Goal: Transaction & Acquisition: Purchase product/service

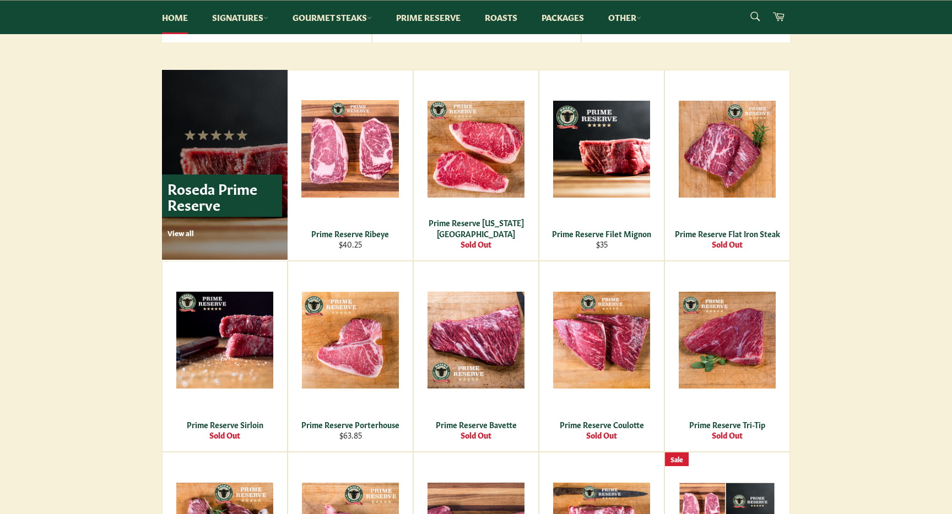
scroll to position [638, 0]
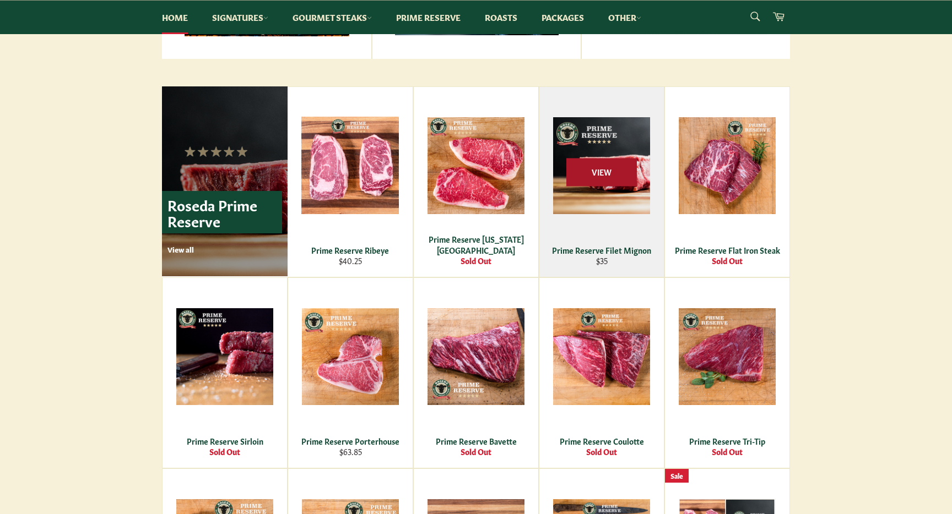
click at [591, 166] on span "View" at bounding box center [601, 172] width 70 height 28
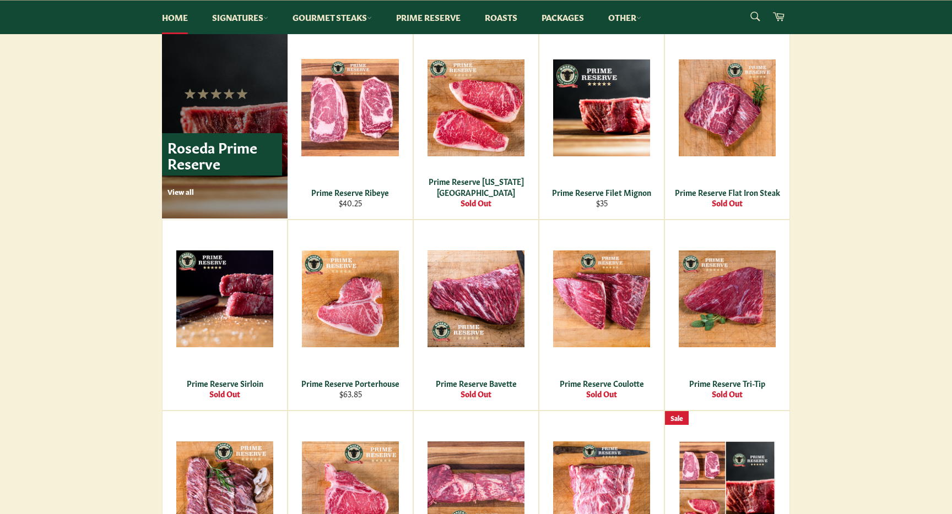
scroll to position [690, 0]
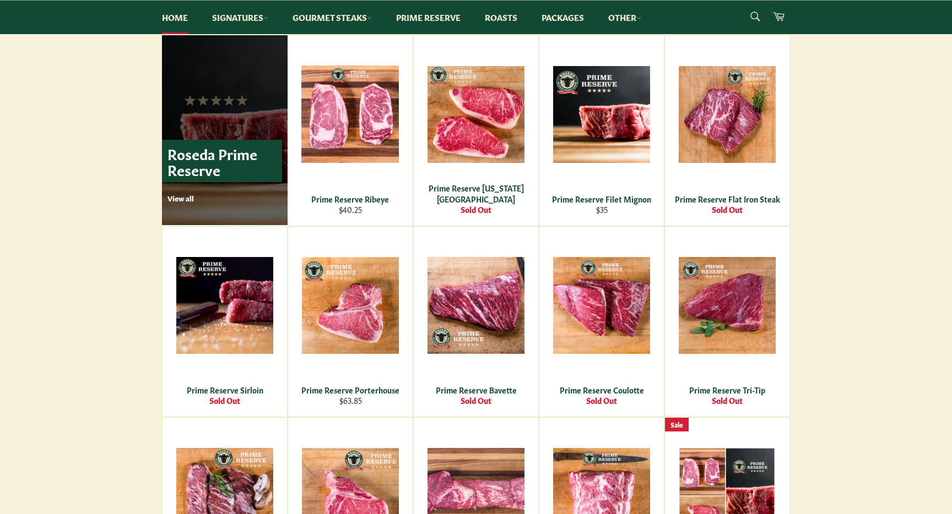
click at [176, 199] on p "View all" at bounding box center [224, 198] width 115 height 10
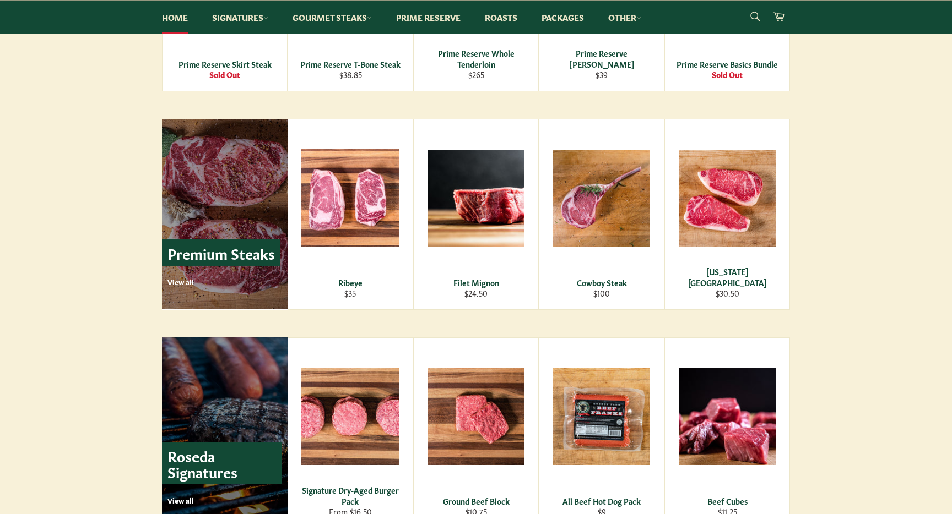
scroll to position [1248, 0]
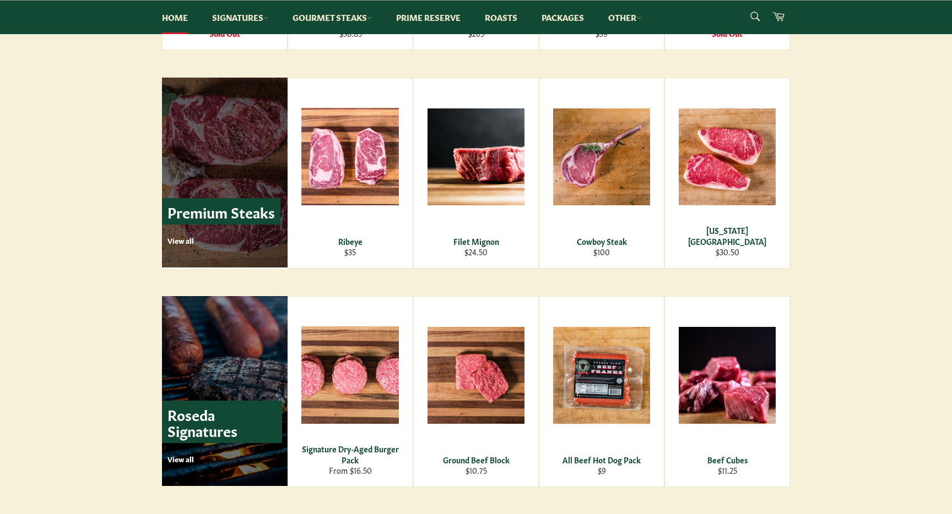
click at [181, 239] on p "View all" at bounding box center [223, 241] width 113 height 10
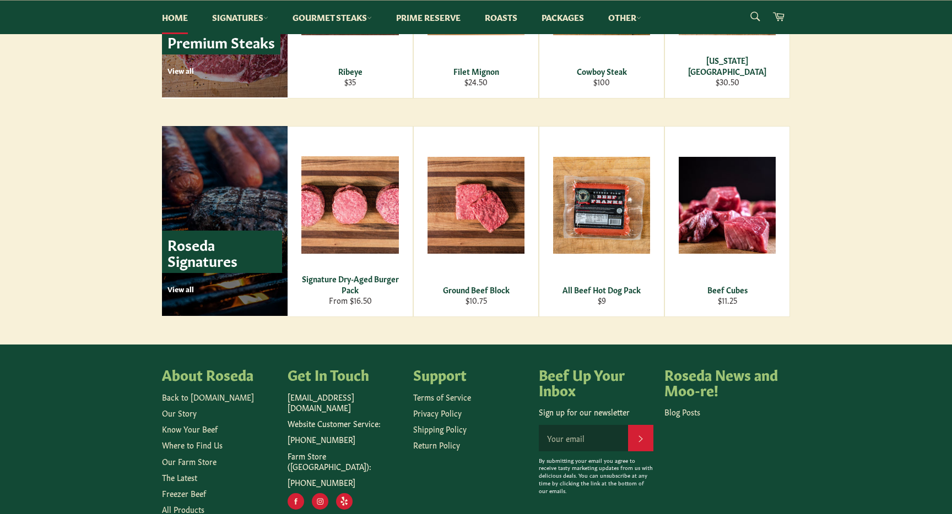
scroll to position [1483, 0]
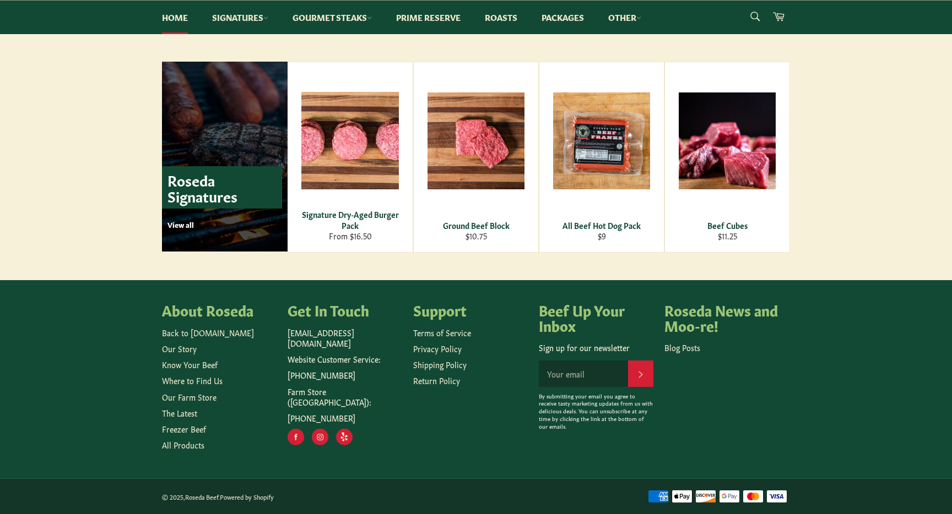
click at [177, 226] on p "View all" at bounding box center [224, 225] width 115 height 10
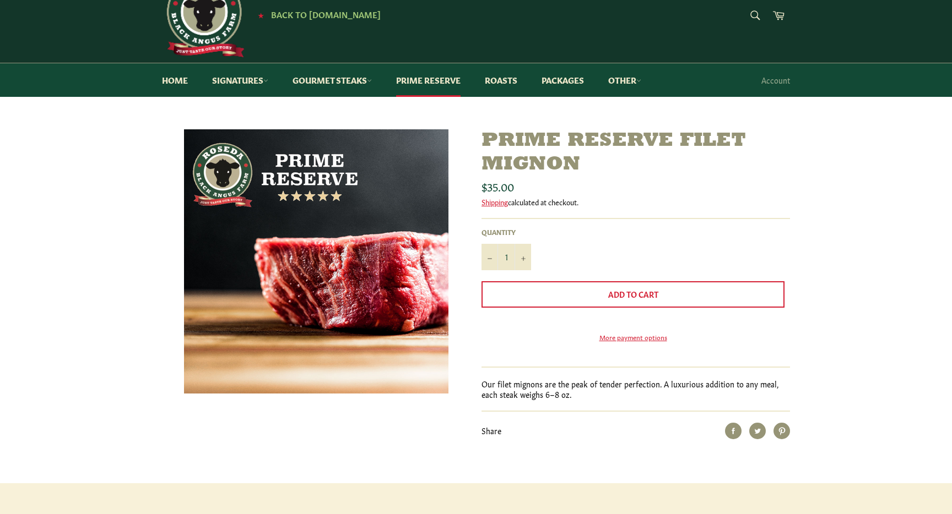
scroll to position [51, 0]
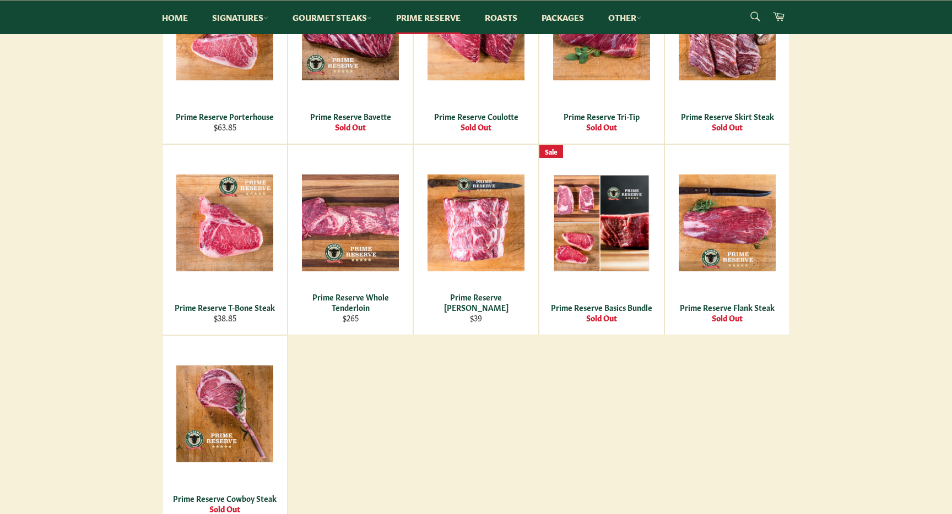
scroll to position [497, 0]
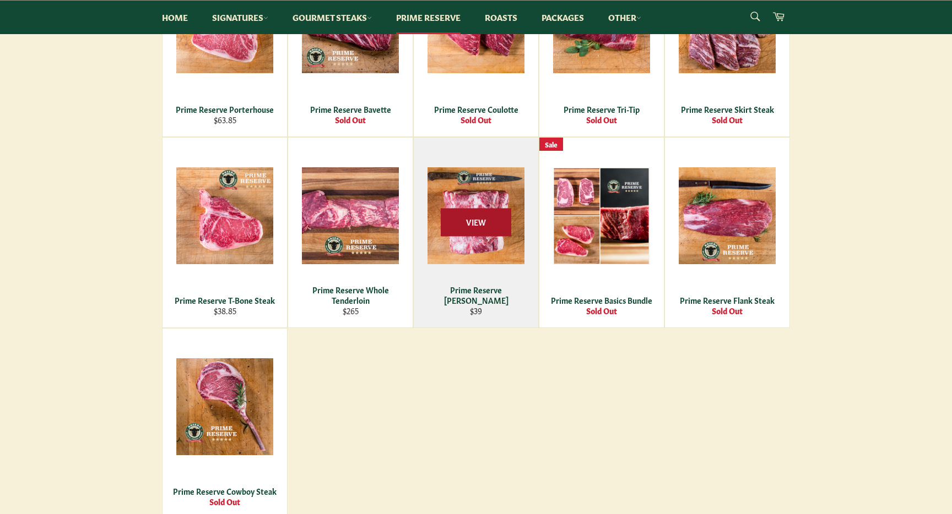
click at [473, 216] on span "View" at bounding box center [476, 223] width 70 height 28
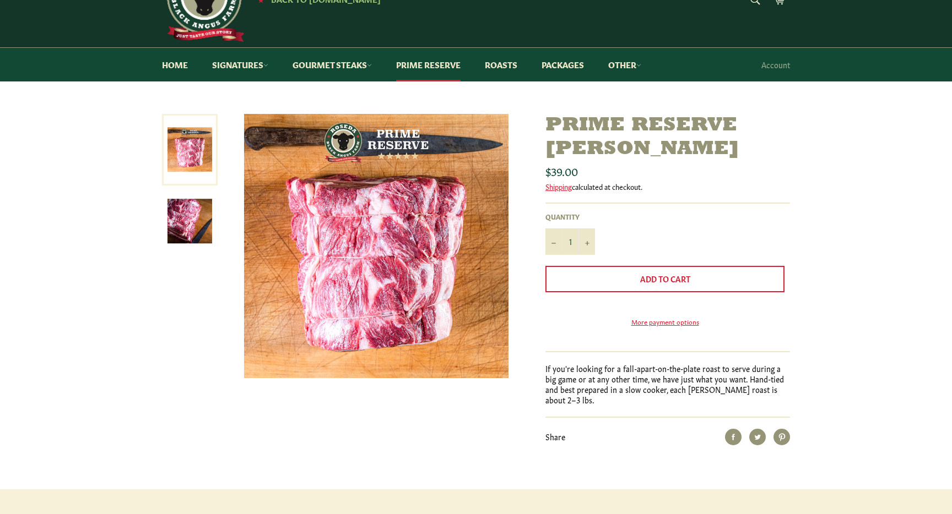
scroll to position [53, 0]
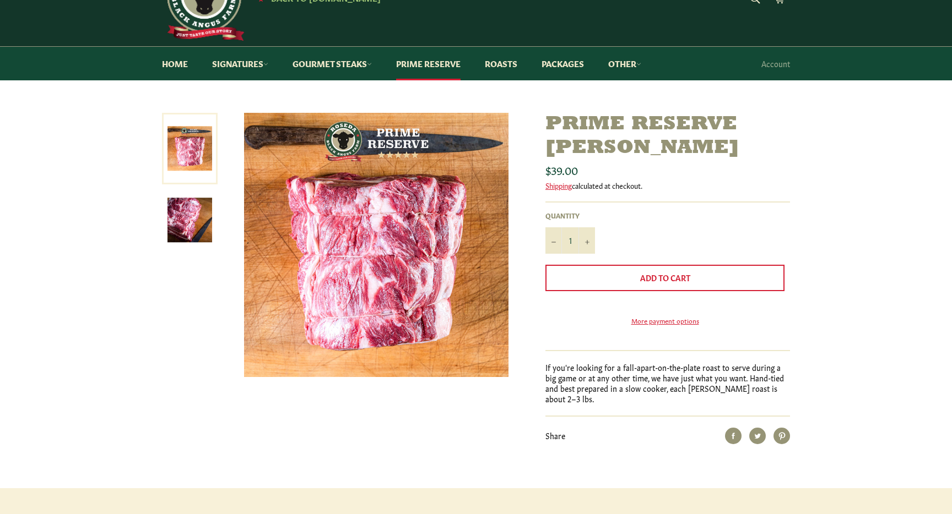
click at [195, 214] on img at bounding box center [189, 220] width 45 height 45
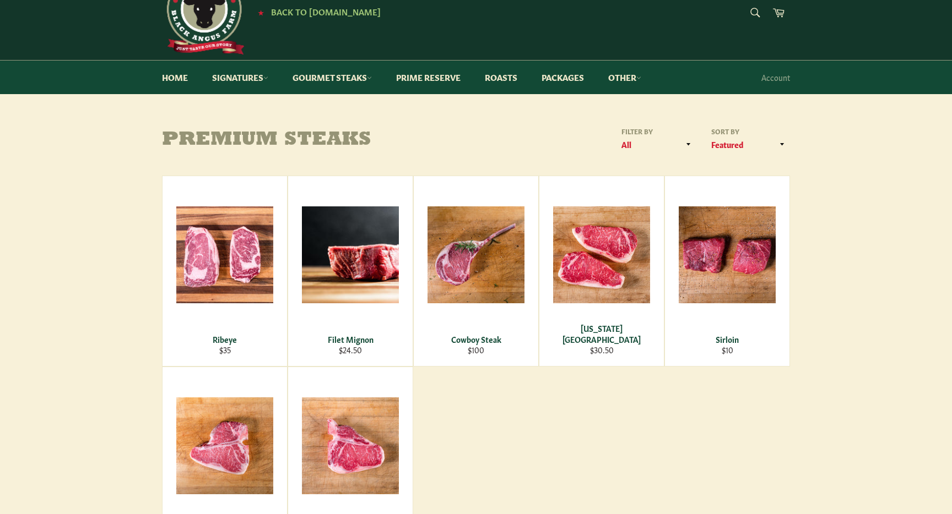
scroll to position [38, 0]
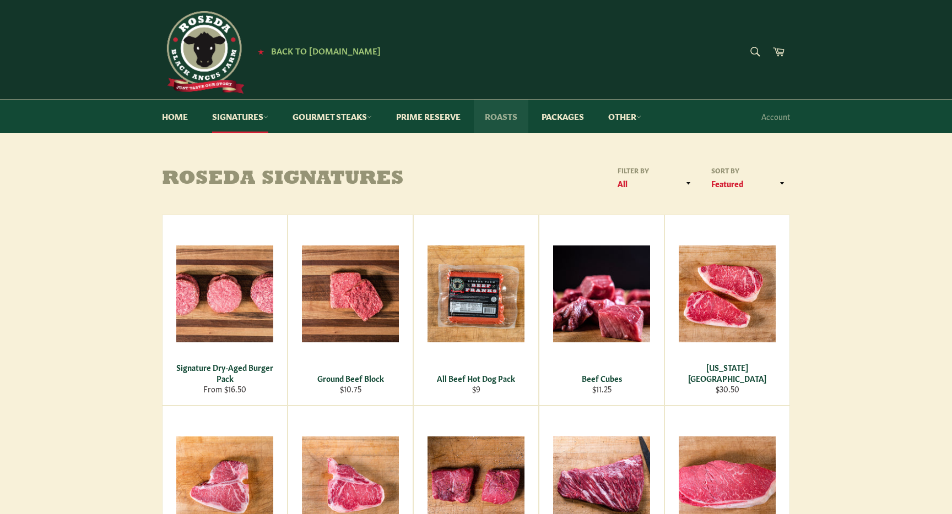
click at [518, 115] on link "Roasts" at bounding box center [501, 117] width 55 height 34
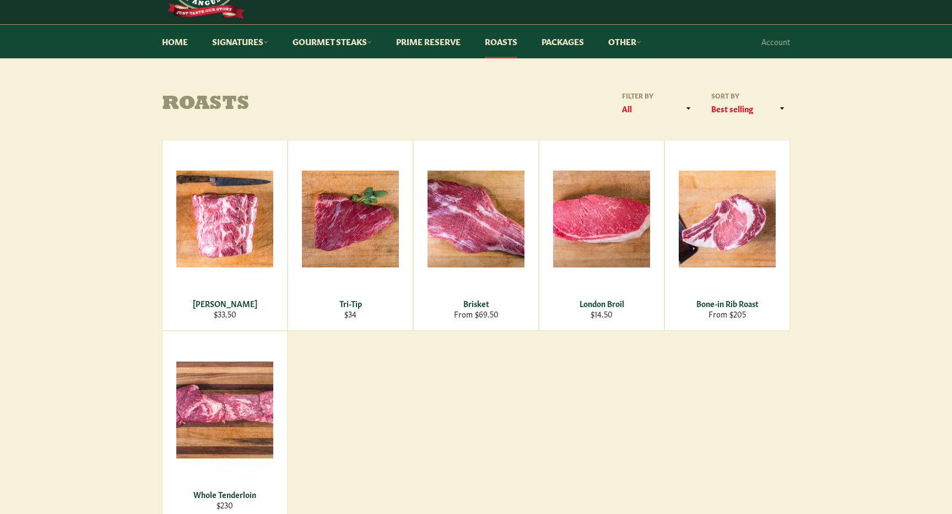
scroll to position [77, 0]
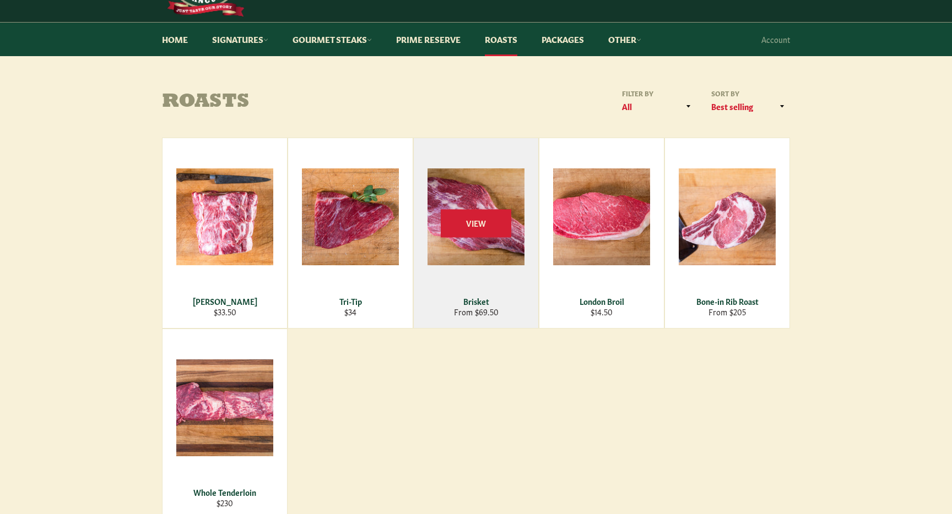
click at [481, 195] on div "View" at bounding box center [476, 233] width 124 height 190
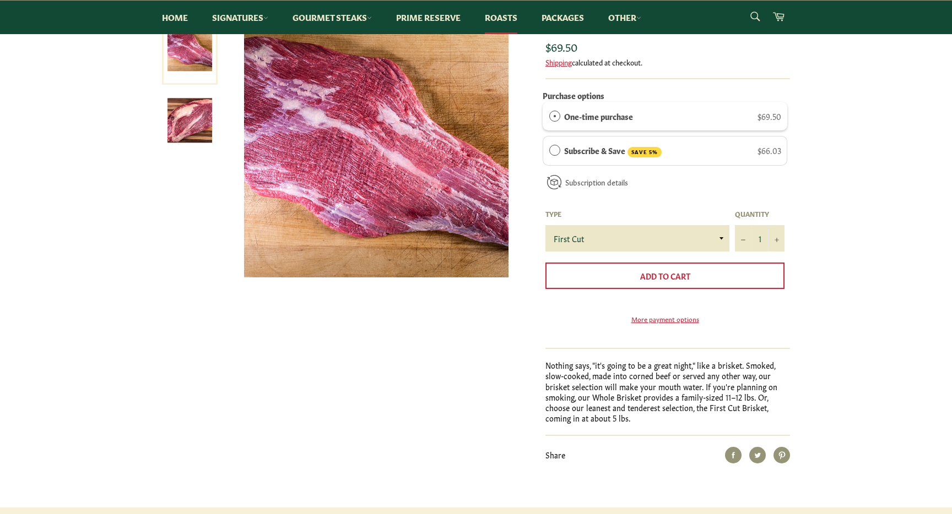
scroll to position [145, 0]
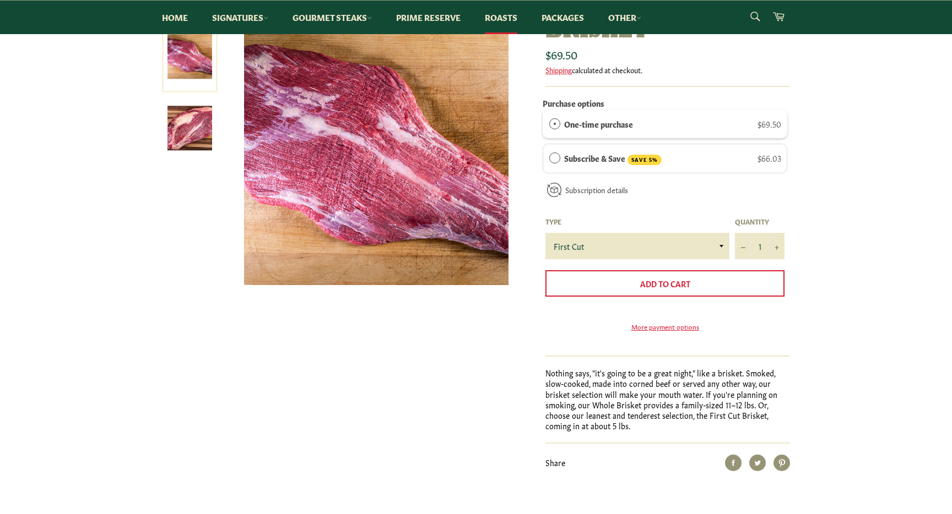
click at [0, 0] on div "How subscriptions work You can modify or cancel your subscriptions anytime. The…" at bounding box center [0, 0] width 0 height 0
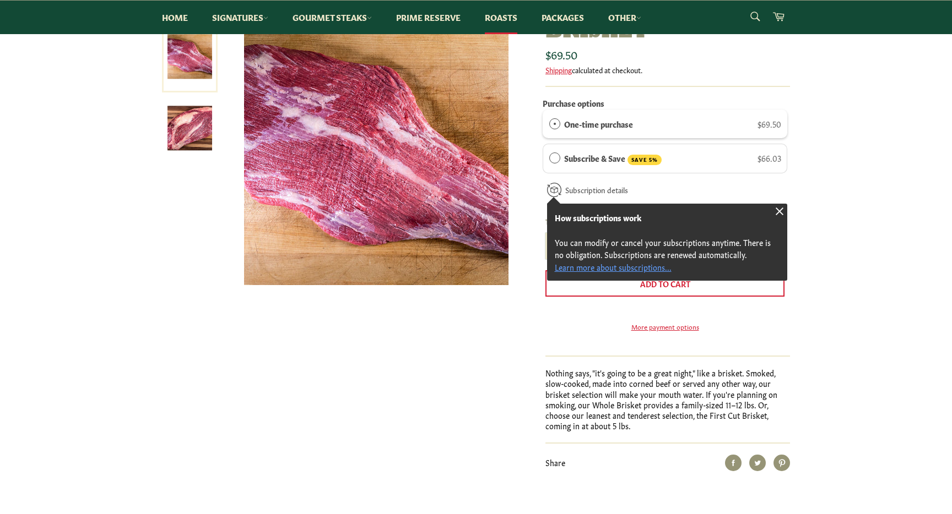
click at [573, 246] on select "First Cut Whole" at bounding box center [637, 246] width 184 height 26
select select "Whole"
click at [545, 233] on select "First Cut Whole" at bounding box center [637, 246] width 184 height 26
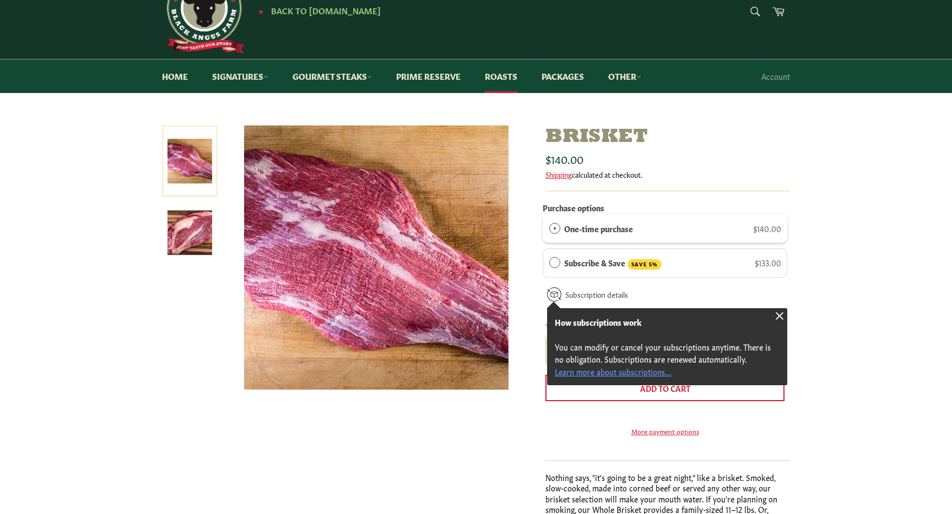
scroll to position [36, 0]
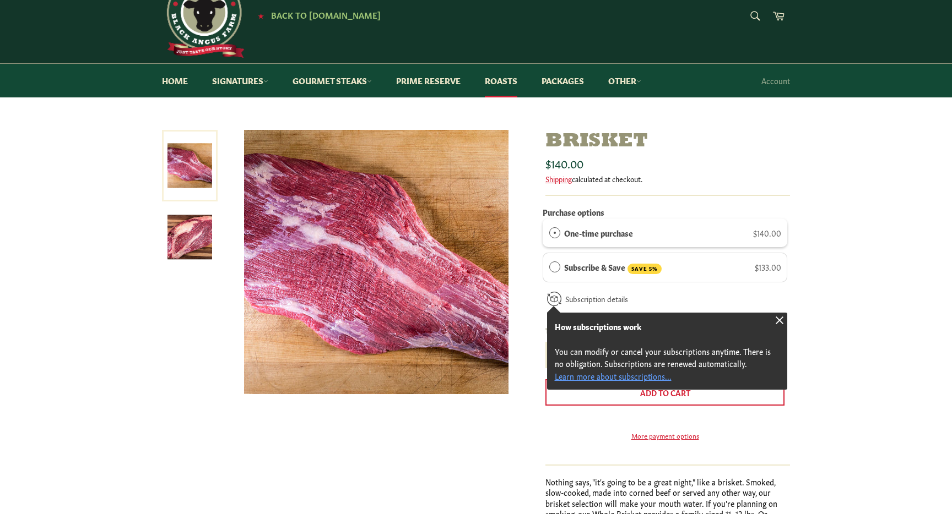
click at [184, 251] on img at bounding box center [189, 237] width 45 height 45
